Goal: Communication & Community: Answer question/provide support

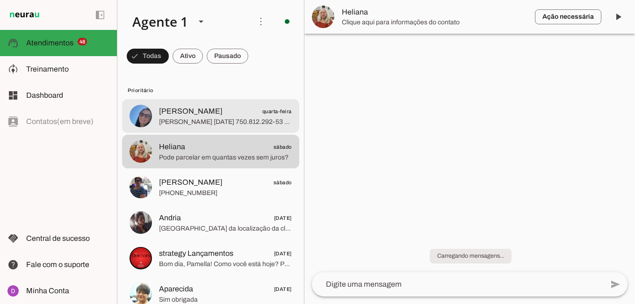
click at [197, 114] on span "[PERSON_NAME]" at bounding box center [191, 111] width 64 height 11
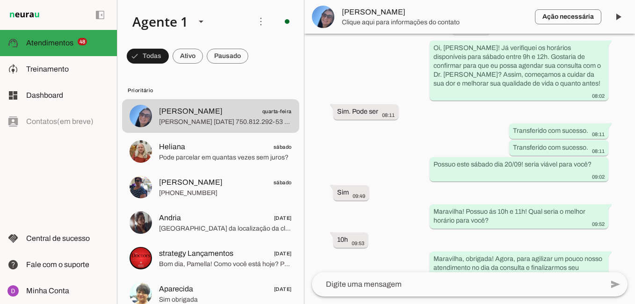
scroll to position [774, 0]
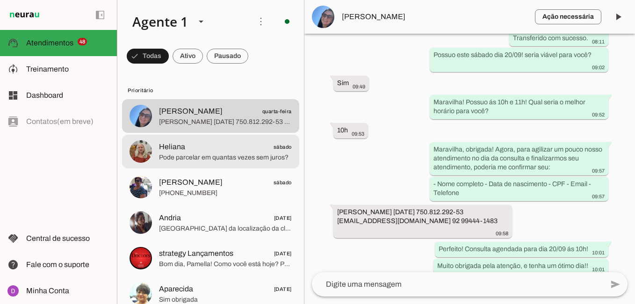
click at [229, 149] on span "Heliana sábado" at bounding box center [225, 147] width 133 height 12
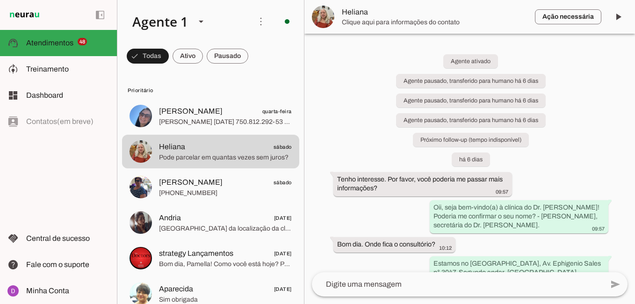
scroll to position [763, 0]
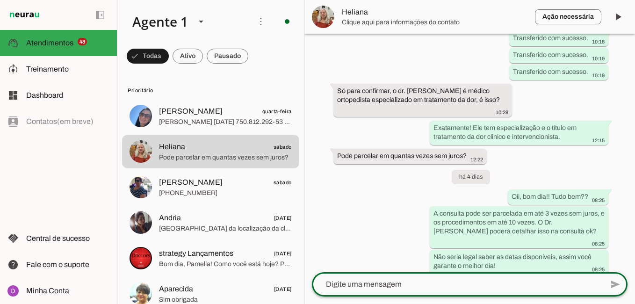
click at [419, 287] on textarea at bounding box center [457, 284] width 291 height 11
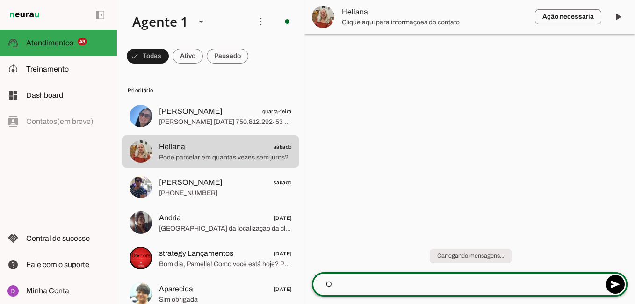
scroll to position [0, 0]
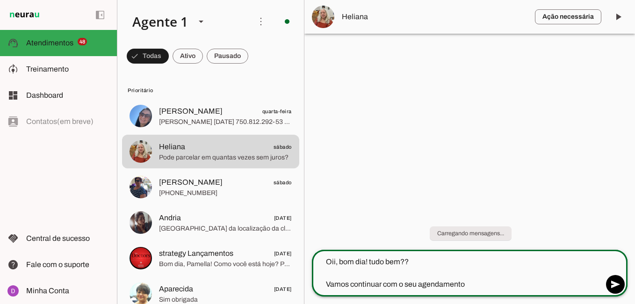
type textarea "Oii, bom dia! tudo bem?? Vamos continuar com o seu agendamento?"
